Goal: Find specific page/section

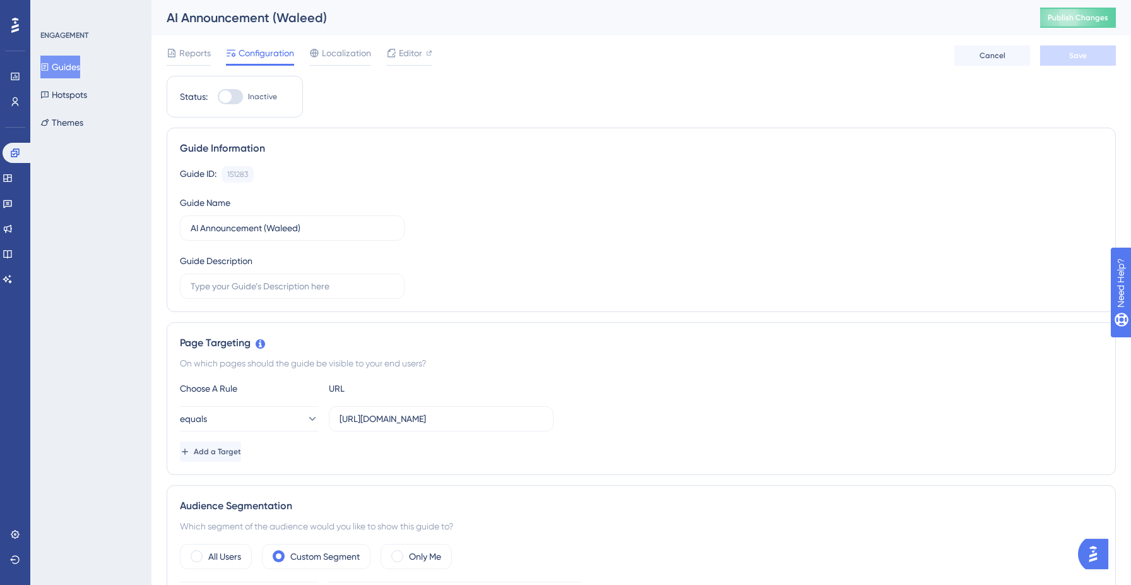
click at [80, 68] on button "Guides" at bounding box center [60, 67] width 40 height 23
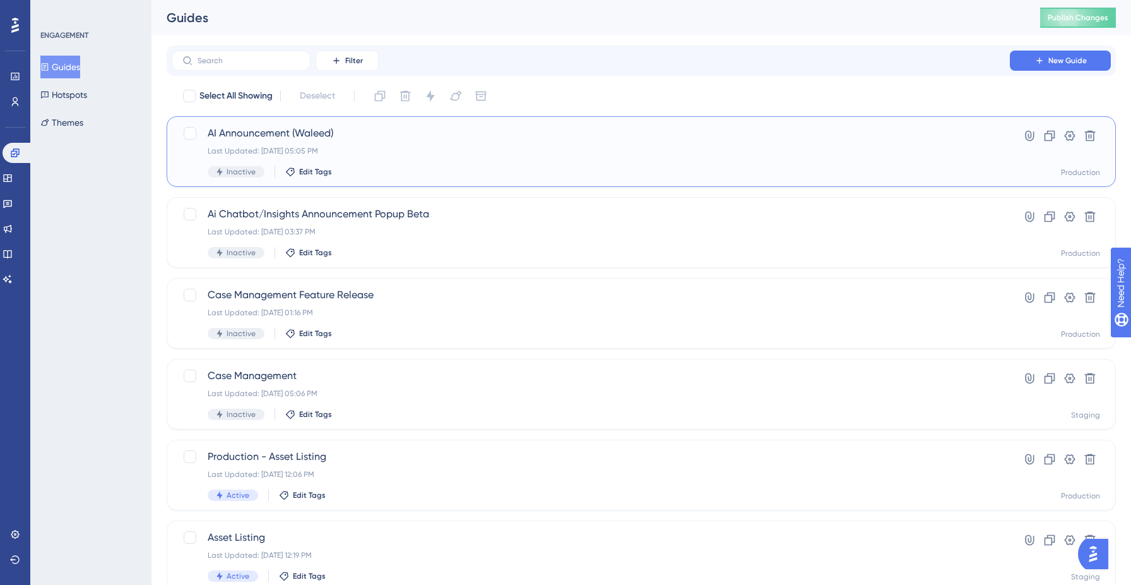
click at [609, 158] on div "AI Announcement (Waleed) Last Updated: [DATE] 05:05 PM Inactive Edit Tags" at bounding box center [591, 152] width 766 height 52
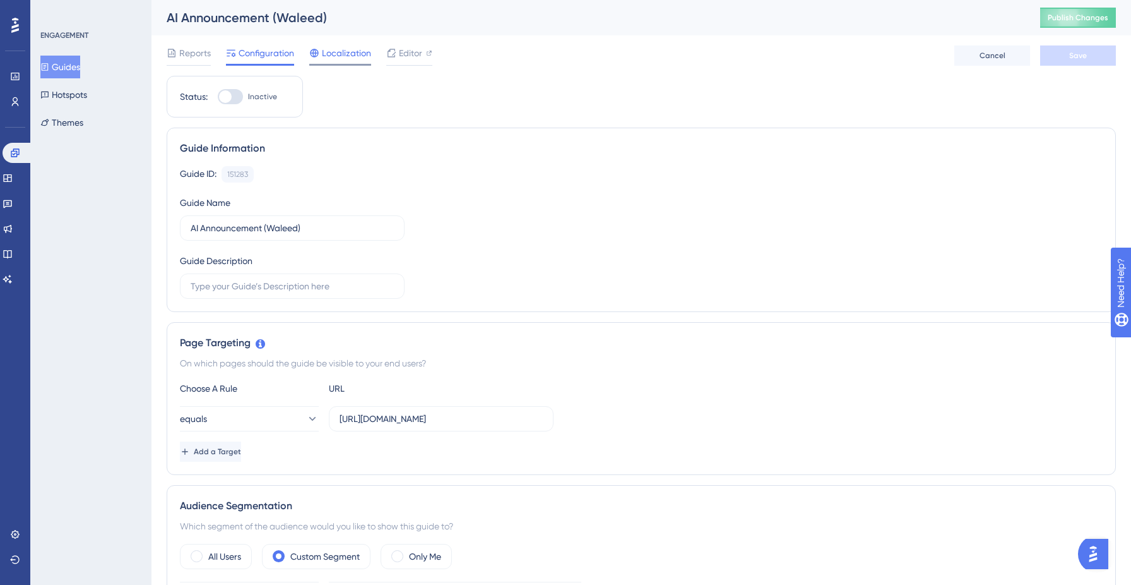
click at [340, 51] on span "Localization" at bounding box center [346, 52] width 49 height 15
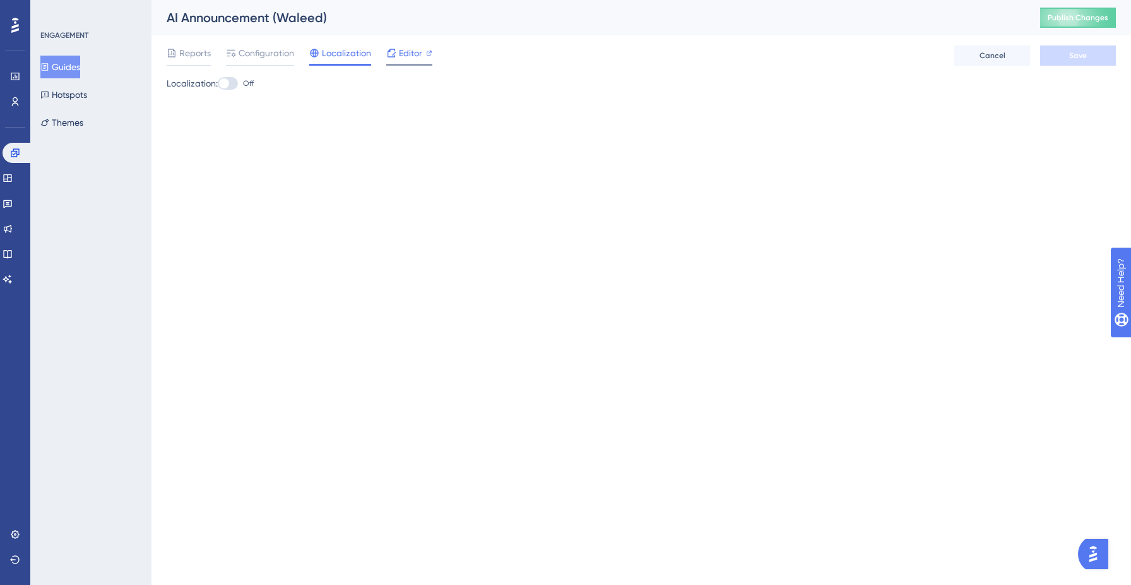
click at [411, 55] on span "Editor" at bounding box center [410, 52] width 23 height 15
